Goal: Task Accomplishment & Management: Manage account settings

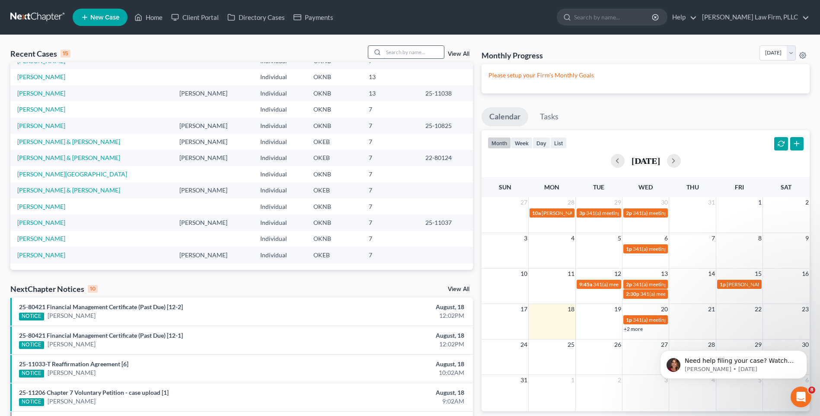
click at [428, 50] on input "search" at bounding box center [413, 52] width 60 height 13
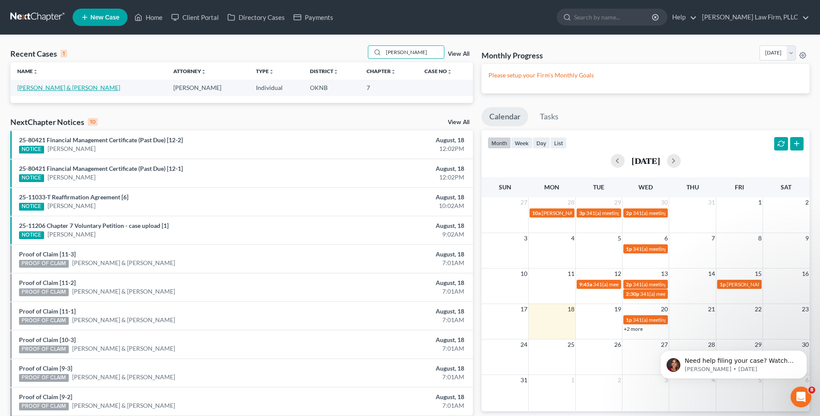
type input "[PERSON_NAME]"
click at [70, 87] on link "[PERSON_NAME] & [PERSON_NAME]" at bounding box center [68, 87] width 103 height 7
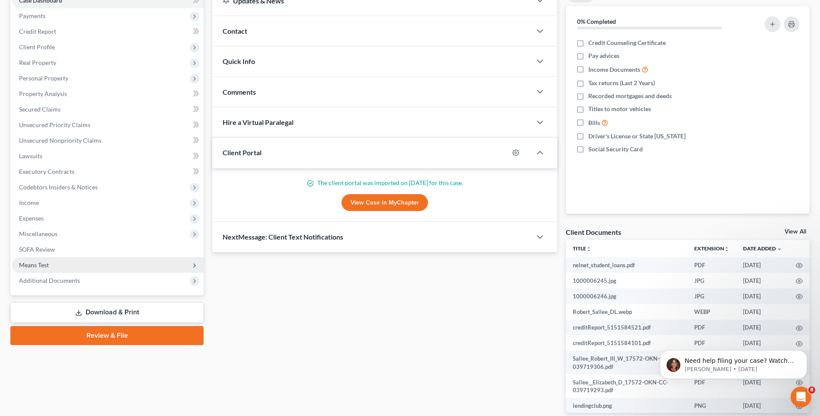
scroll to position [130, 0]
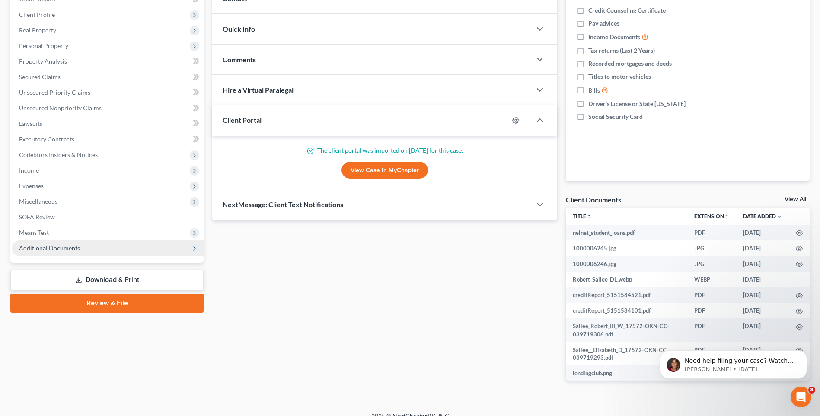
click at [128, 248] on span "Additional Documents" at bounding box center [107, 248] width 191 height 16
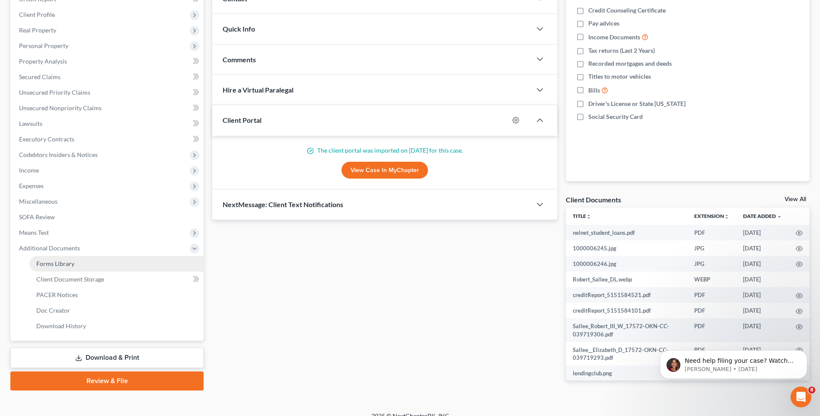
click at [112, 268] on link "Forms Library" at bounding box center [116, 264] width 174 height 16
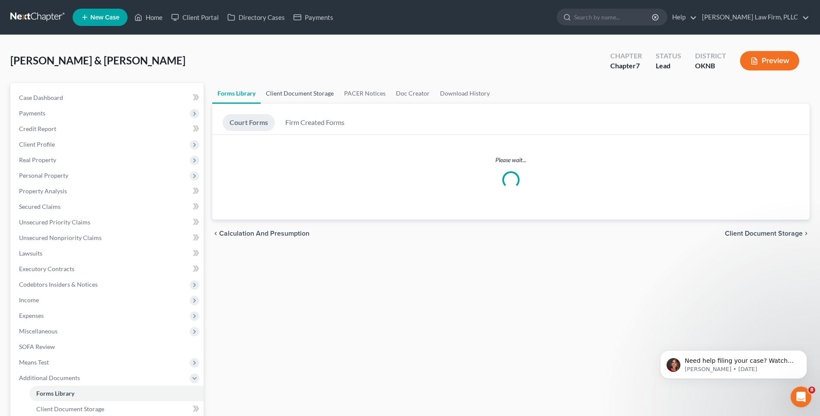
click at [318, 95] on link "Client Document Storage" at bounding box center [300, 93] width 78 height 21
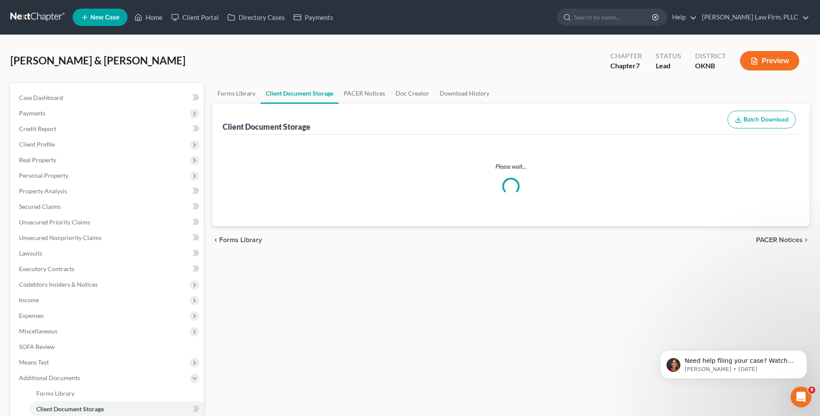
select select "4"
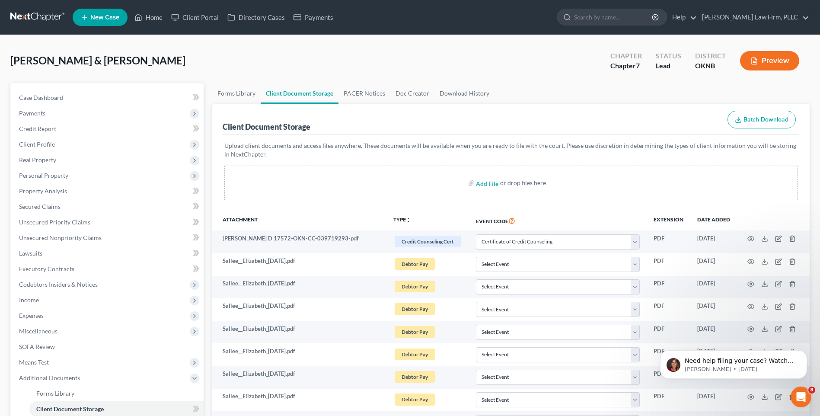
select select "4"
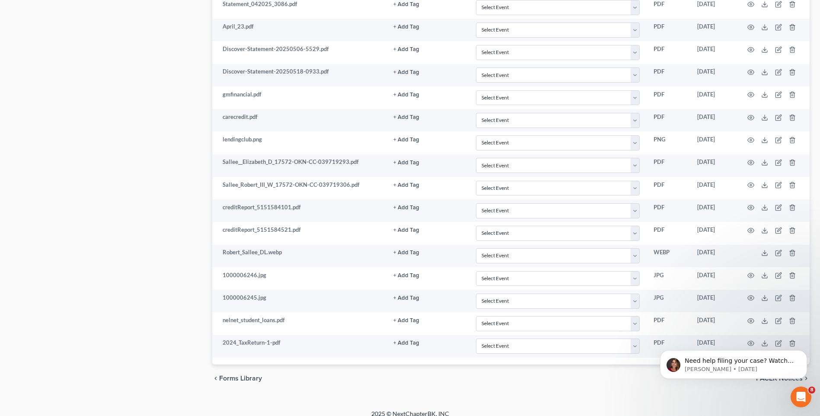
scroll to position [717, 0]
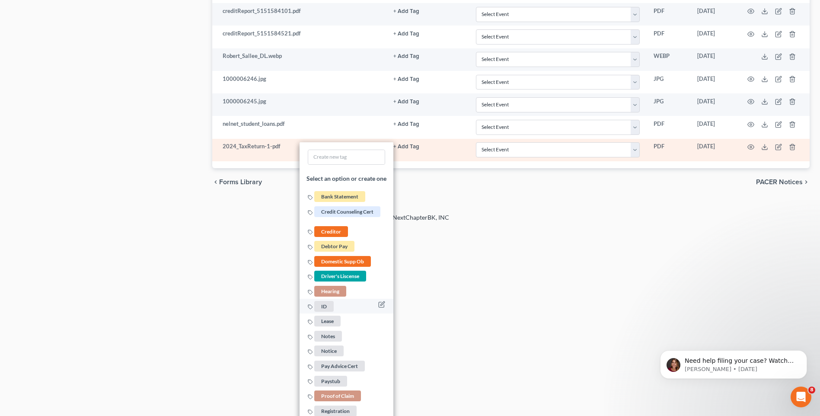
scroll to position [976, 0]
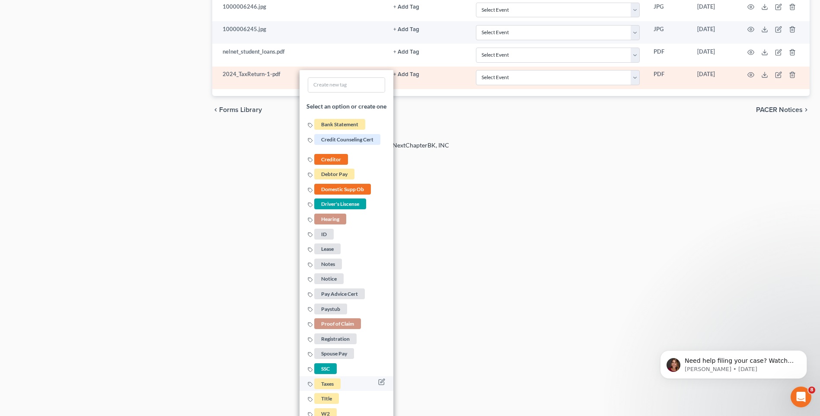
click at [331, 381] on span "Taxes" at bounding box center [327, 383] width 26 height 11
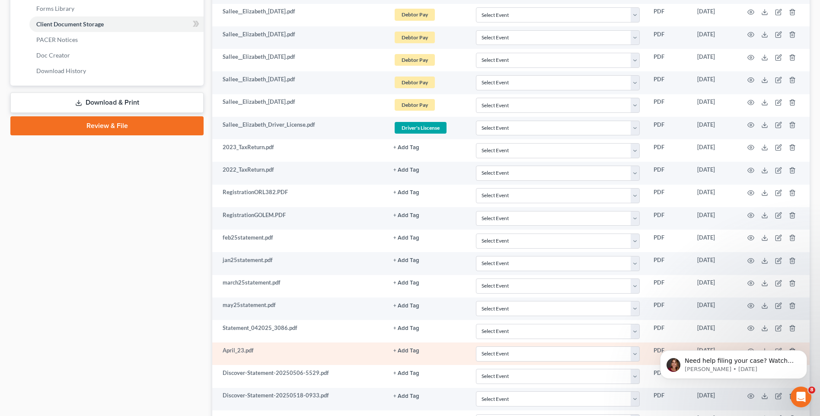
scroll to position [328, 0]
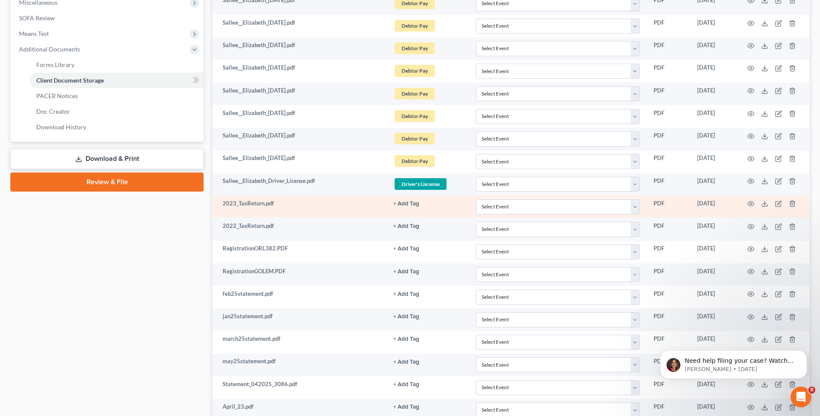
click at [409, 203] on button "+ Add Tag" at bounding box center [406, 204] width 26 height 6
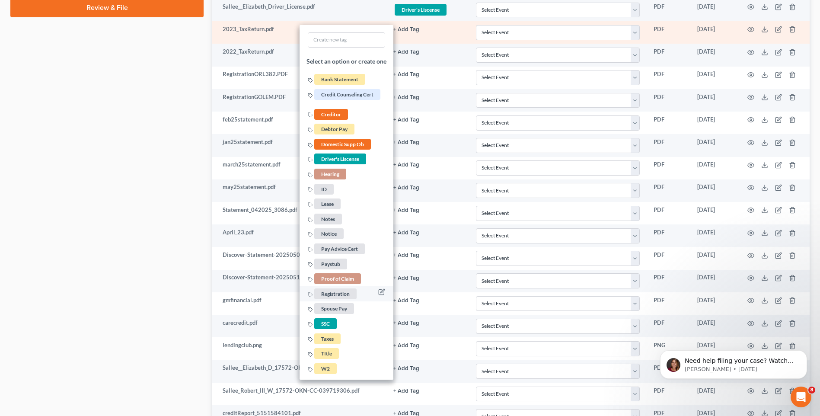
scroll to position [544, 0]
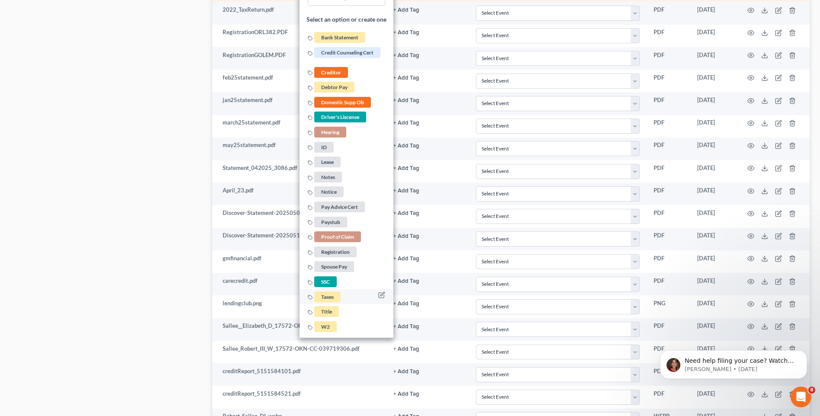
click at [334, 299] on span "Taxes" at bounding box center [327, 296] width 26 height 11
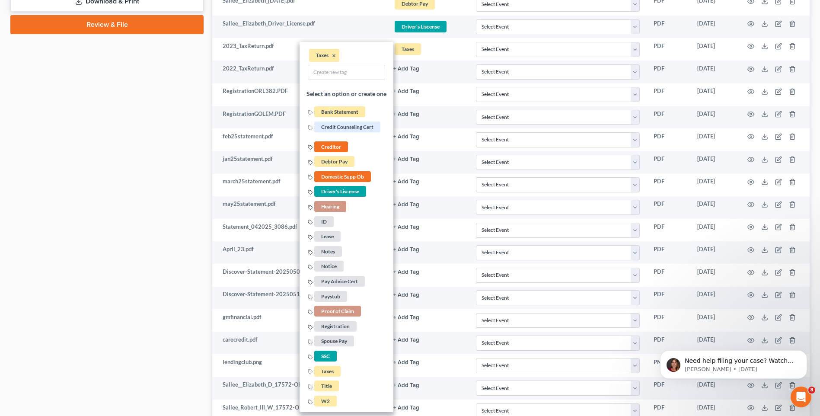
scroll to position [415, 0]
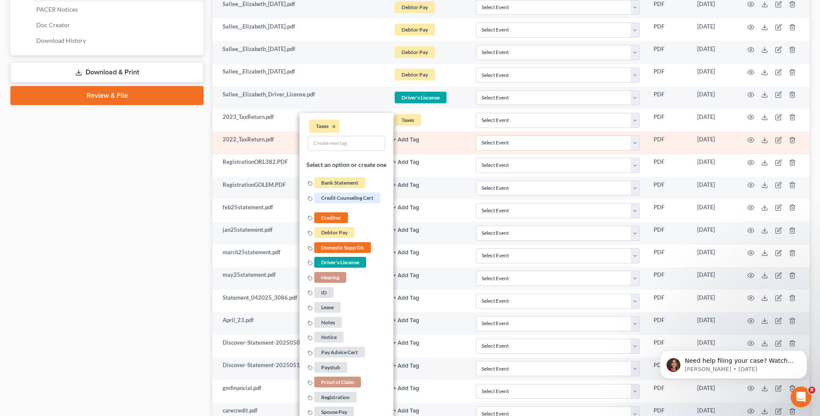
click at [407, 141] on button "+ Add Tag" at bounding box center [406, 140] width 26 height 6
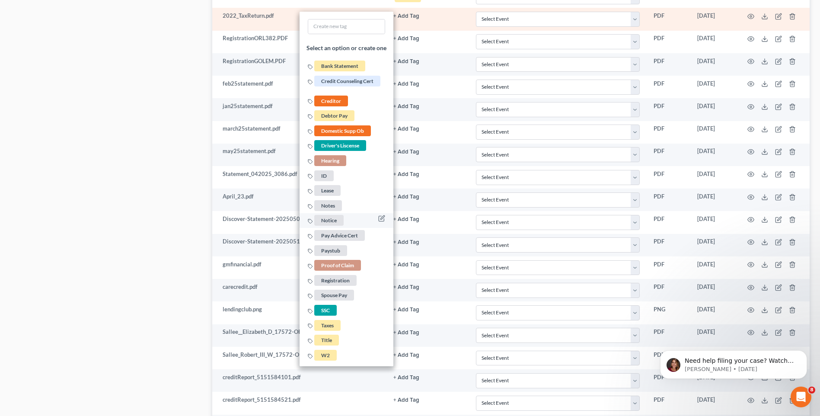
scroll to position [717, 0]
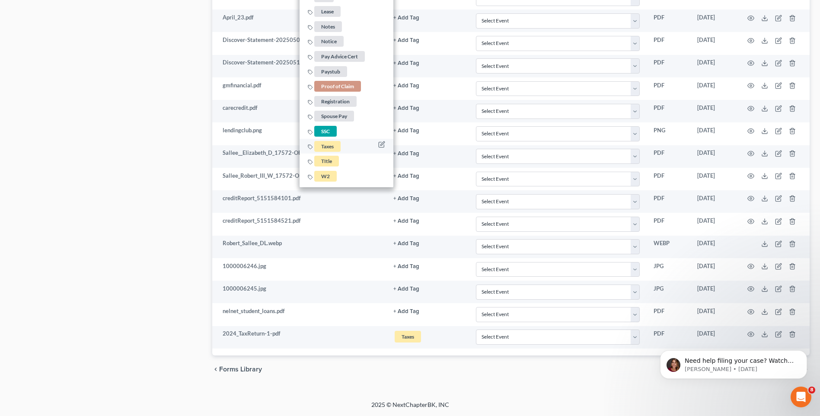
click at [352, 148] on li "Taxes" at bounding box center [346, 146] width 94 height 15
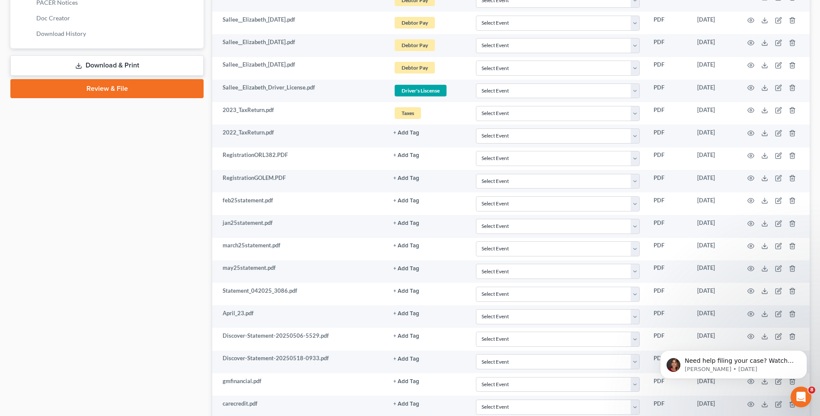
scroll to position [328, 0]
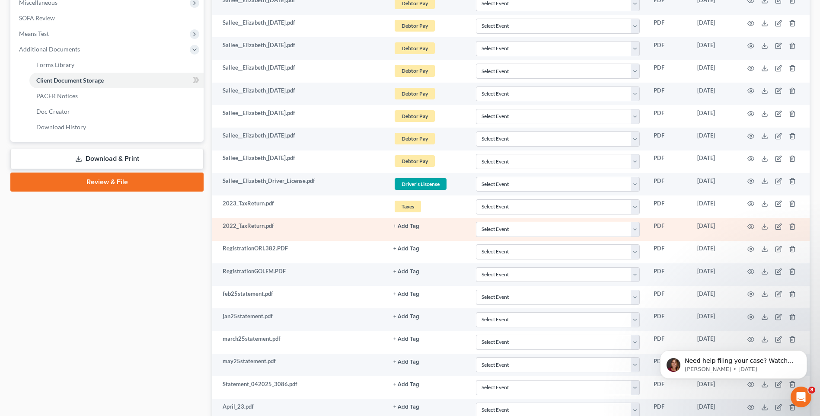
click at [398, 228] on button "+ Add Tag" at bounding box center [406, 226] width 26 height 6
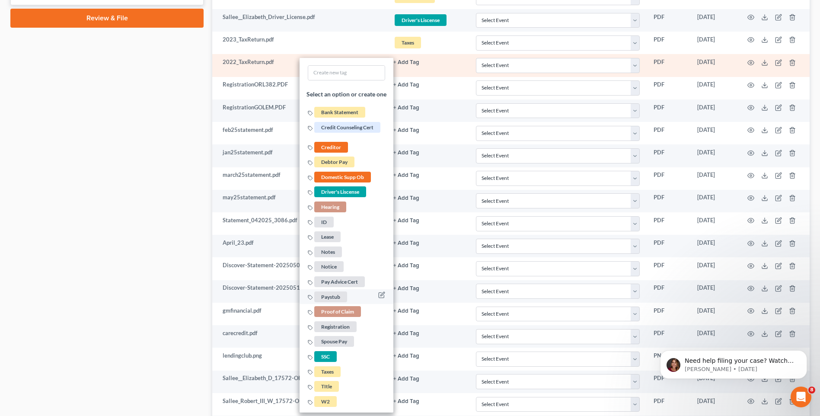
scroll to position [544, 0]
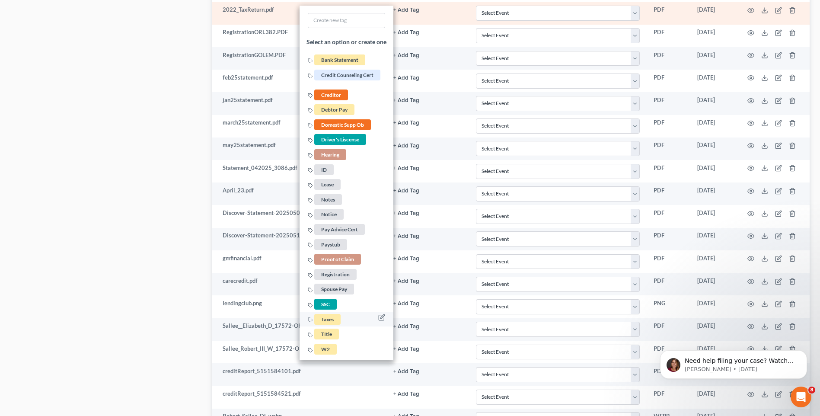
click at [330, 321] on span "Taxes" at bounding box center [327, 319] width 26 height 11
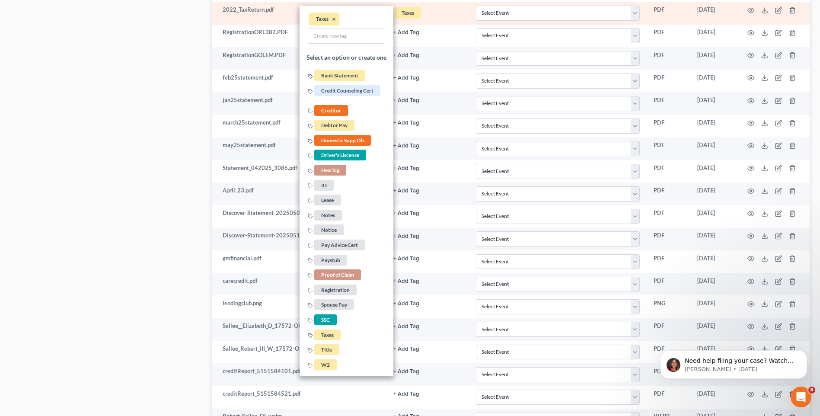
click at [456, 16] on link "Taxes + Add Tag" at bounding box center [427, 13] width 69 height 14
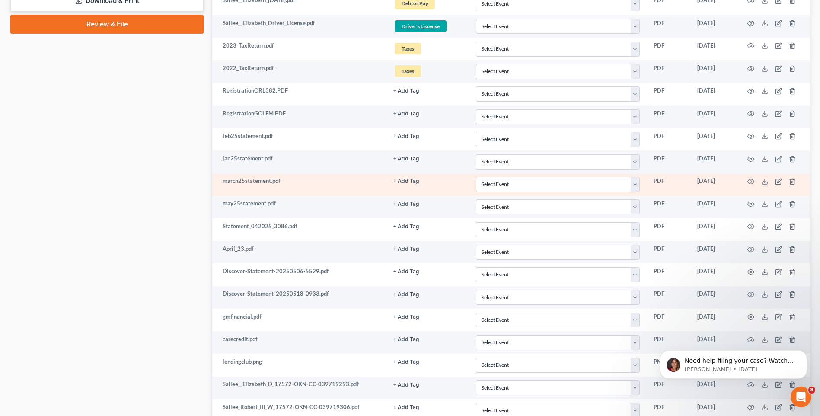
scroll to position [501, 0]
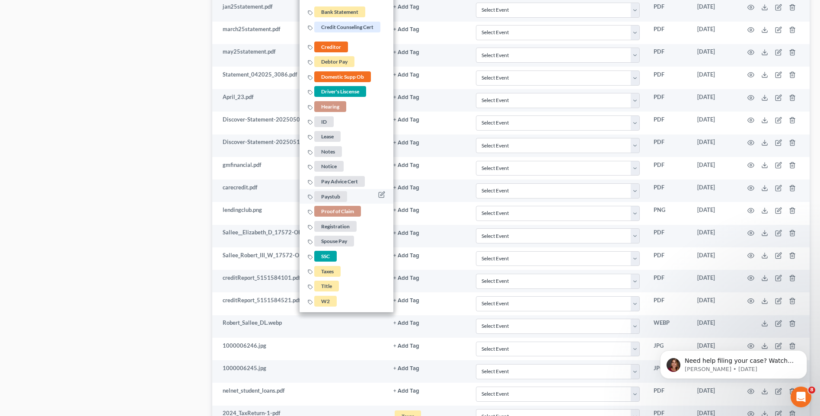
scroll to position [717, 0]
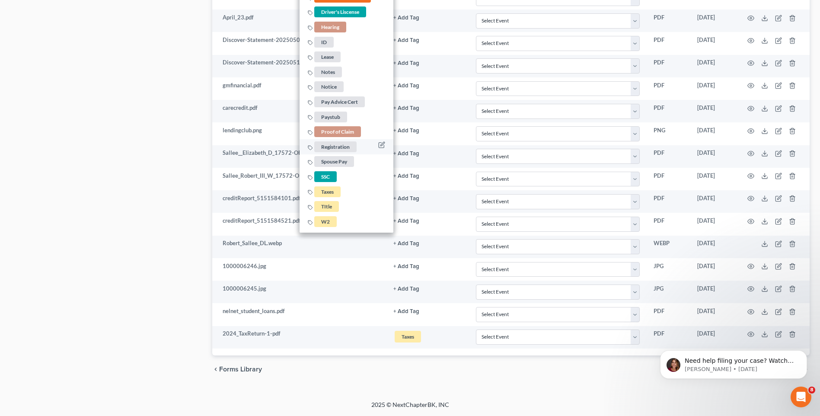
click at [348, 148] on span "Registration" at bounding box center [335, 146] width 42 height 11
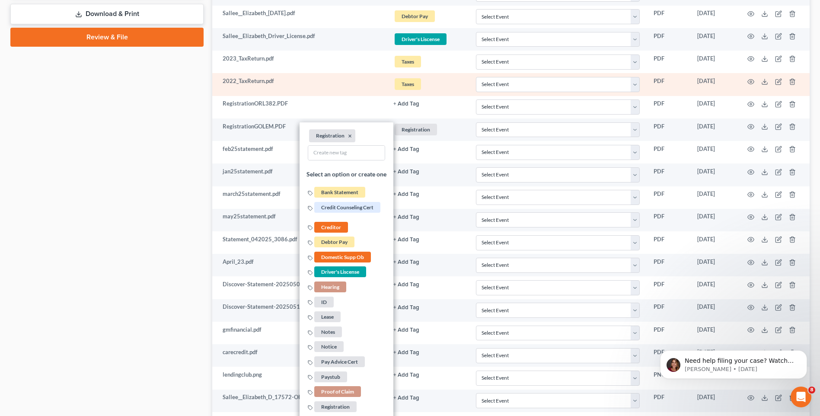
scroll to position [415, 0]
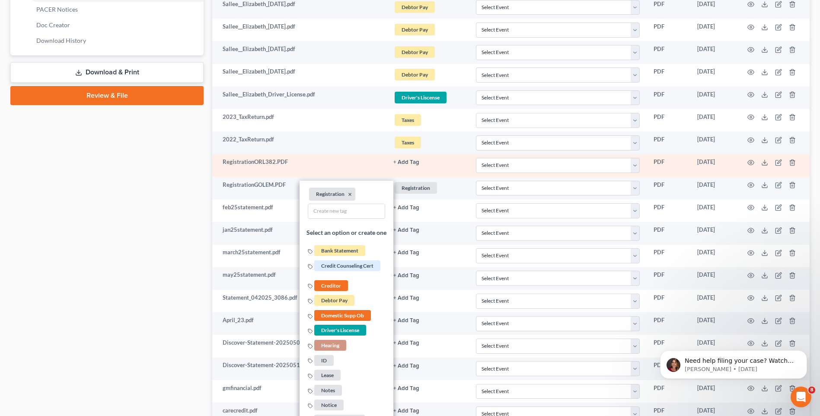
click at [410, 164] on button "+ Add Tag" at bounding box center [406, 162] width 26 height 6
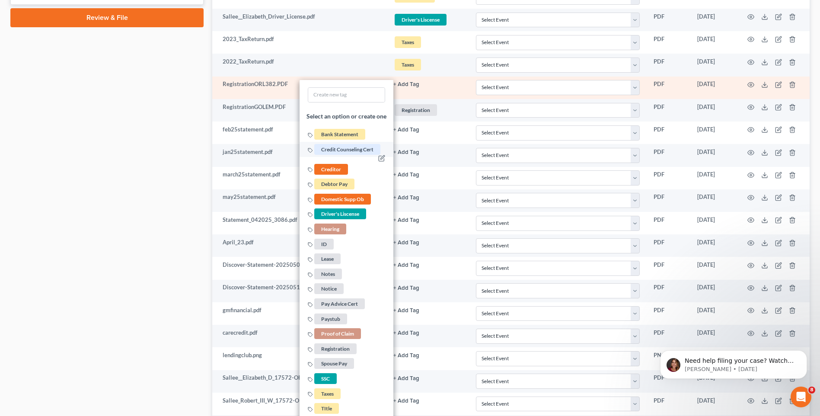
scroll to position [588, 0]
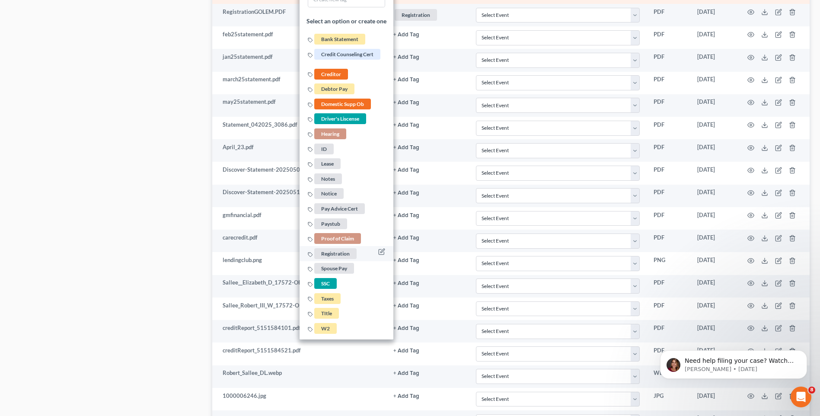
click at [335, 251] on span "Registration" at bounding box center [335, 253] width 42 height 11
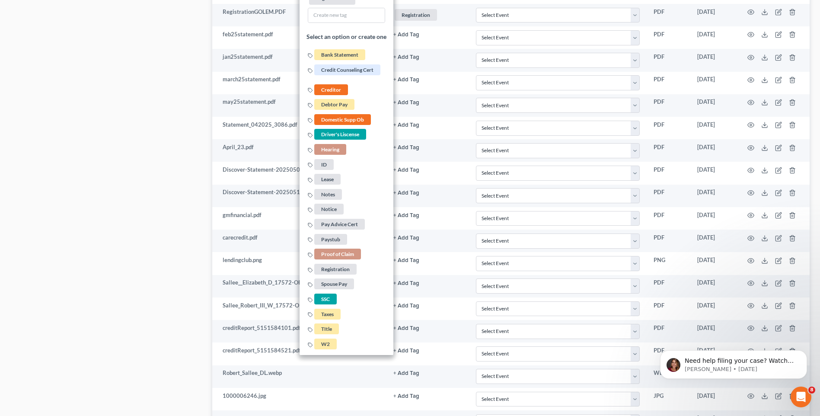
click at [182, 165] on div "Case Dashboard Payments Invoices Payments Payments Credit Report Client Profile" at bounding box center [107, 3] width 202 height 1017
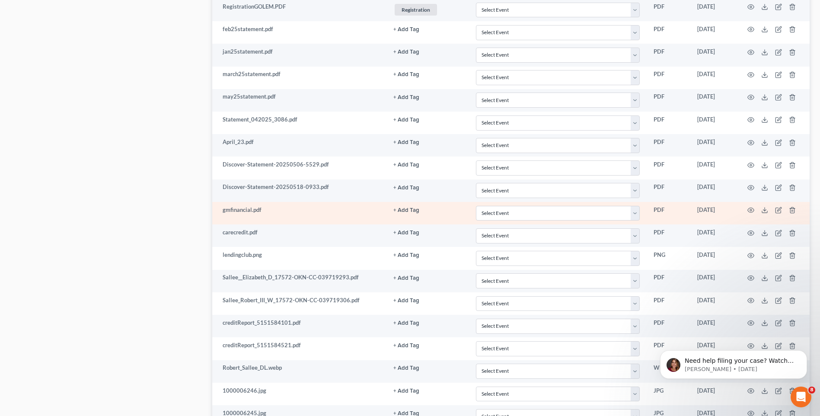
scroll to position [631, 0]
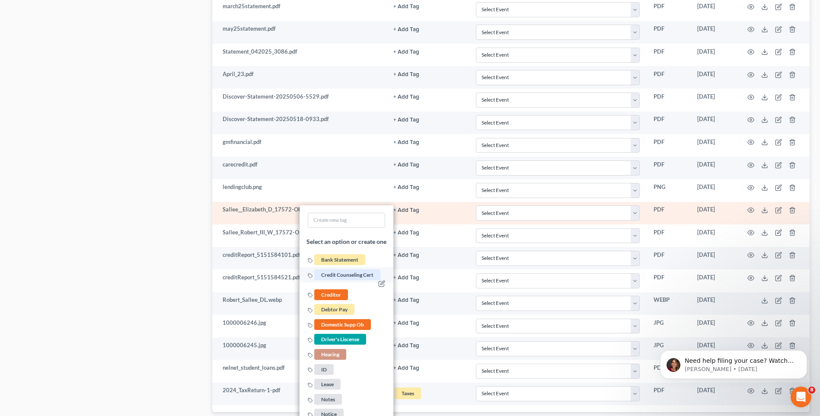
scroll to position [674, 0]
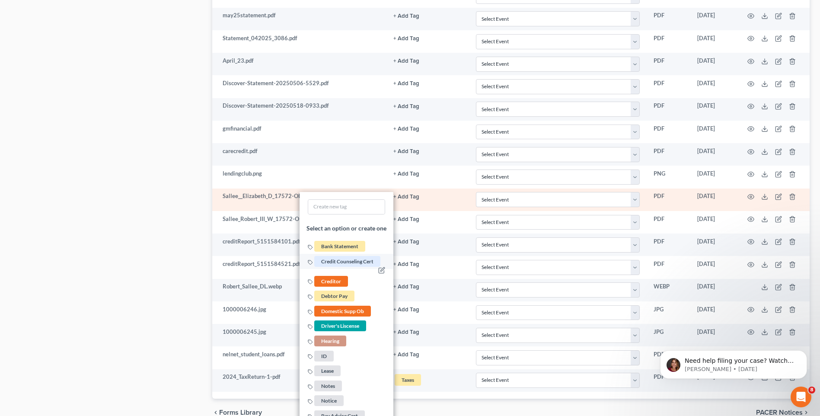
click at [351, 262] on span "Credit Counseling Cert" at bounding box center [347, 261] width 66 height 11
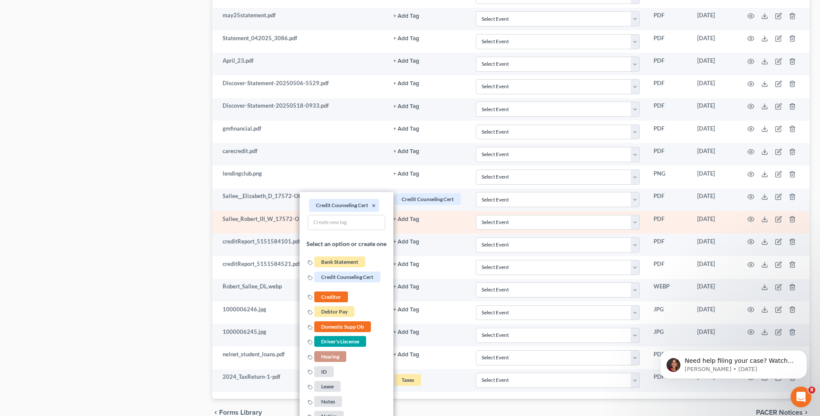
click at [416, 229] on td "+ Add Tag Select an option or create one Bank Statement Credit Counseling Cert …" at bounding box center [427, 222] width 83 height 22
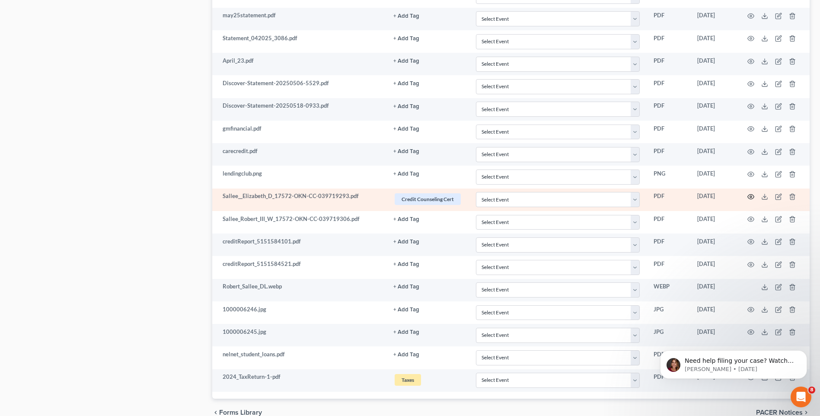
click at [747, 197] on icon "button" at bounding box center [750, 196] width 6 height 5
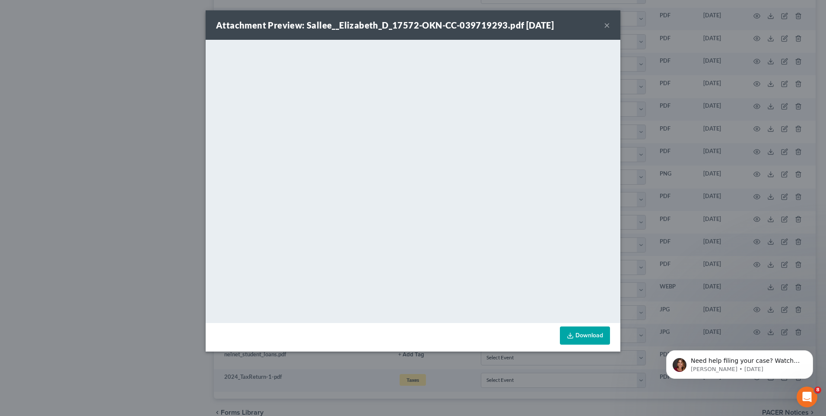
click at [699, 113] on div "Attachment Preview: Sallee__Elizabeth_D_17572-OKN-CC-039719293.pdf [DATE] × Dow…" at bounding box center [413, 208] width 826 height 416
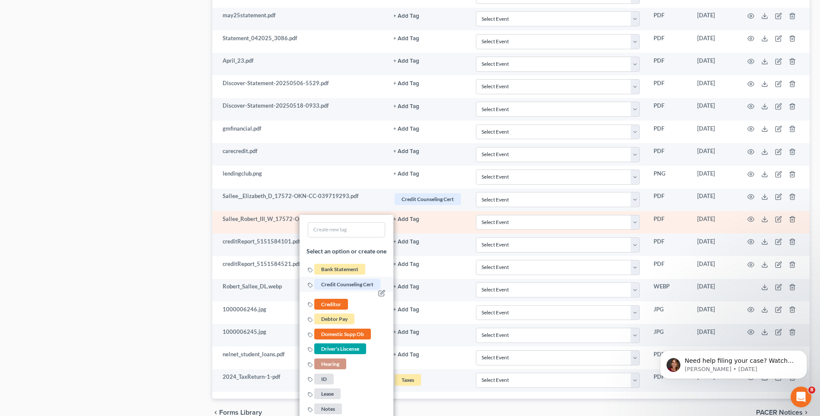
click at [357, 280] on span "Credit Counseling Cert" at bounding box center [347, 283] width 66 height 11
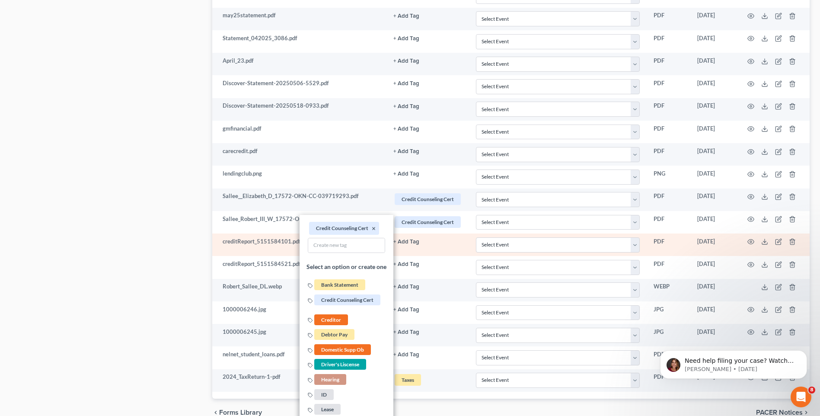
click at [442, 248] on td "+ Add Tag Select an option or create one Bank Statement Credit Counseling Cert …" at bounding box center [427, 244] width 83 height 22
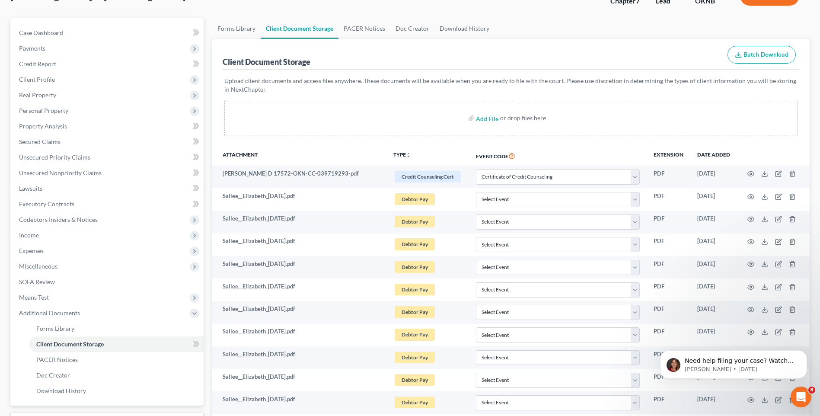
scroll to position [0, 0]
